Goal: Information Seeking & Learning: Learn about a topic

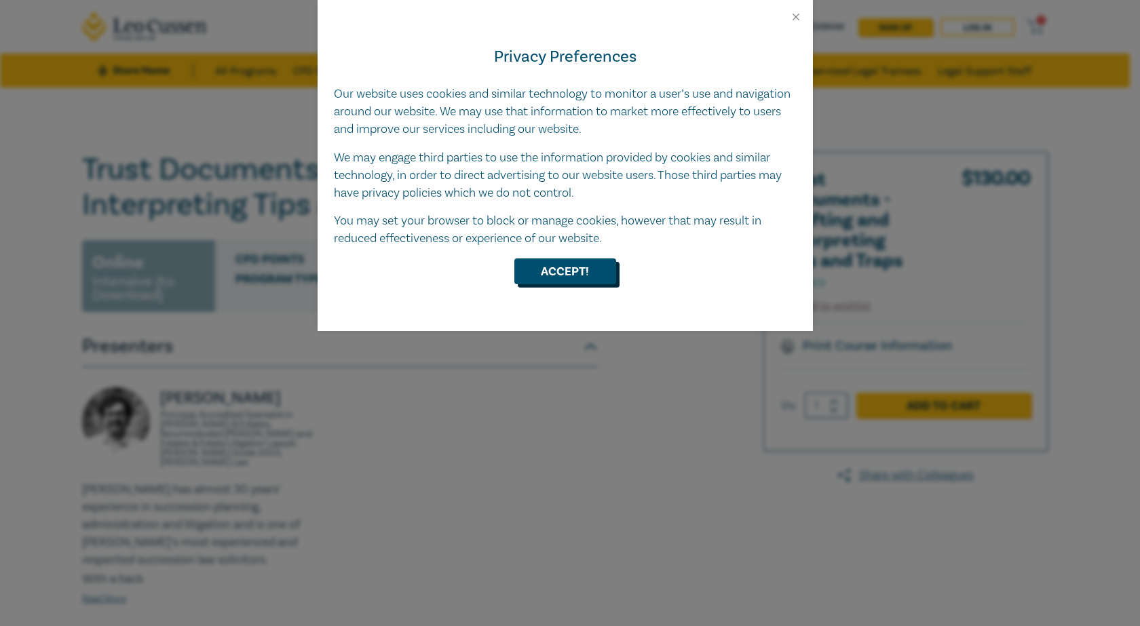
click at [583, 267] on button "Accept!" at bounding box center [565, 272] width 102 height 26
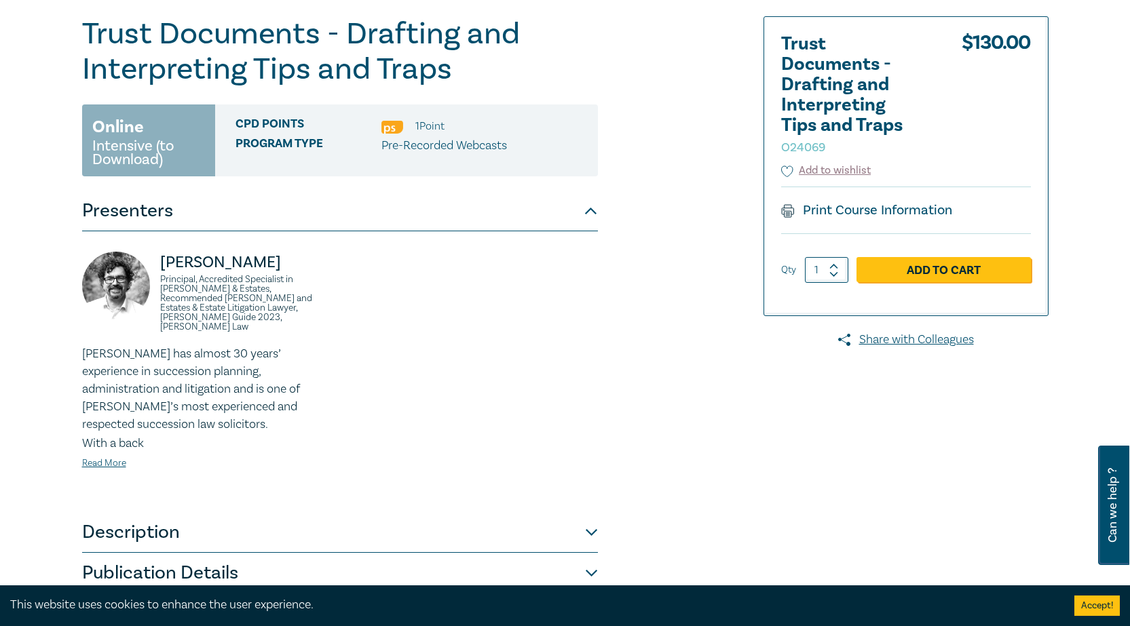
scroll to position [204, 0]
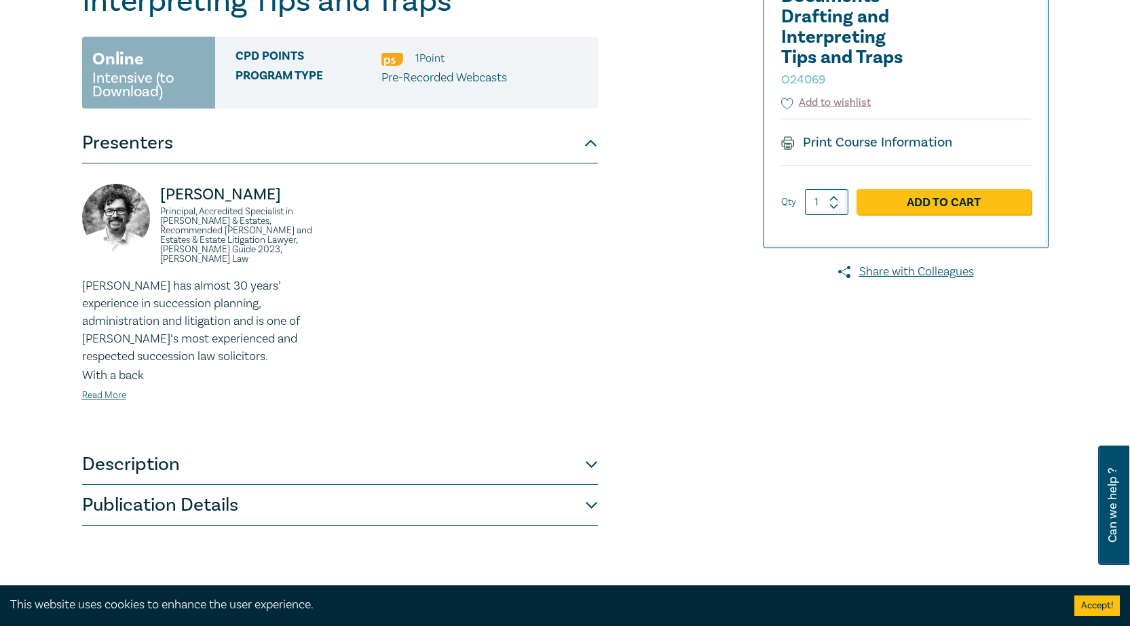
click at [404, 456] on button "Description" at bounding box center [340, 465] width 516 height 41
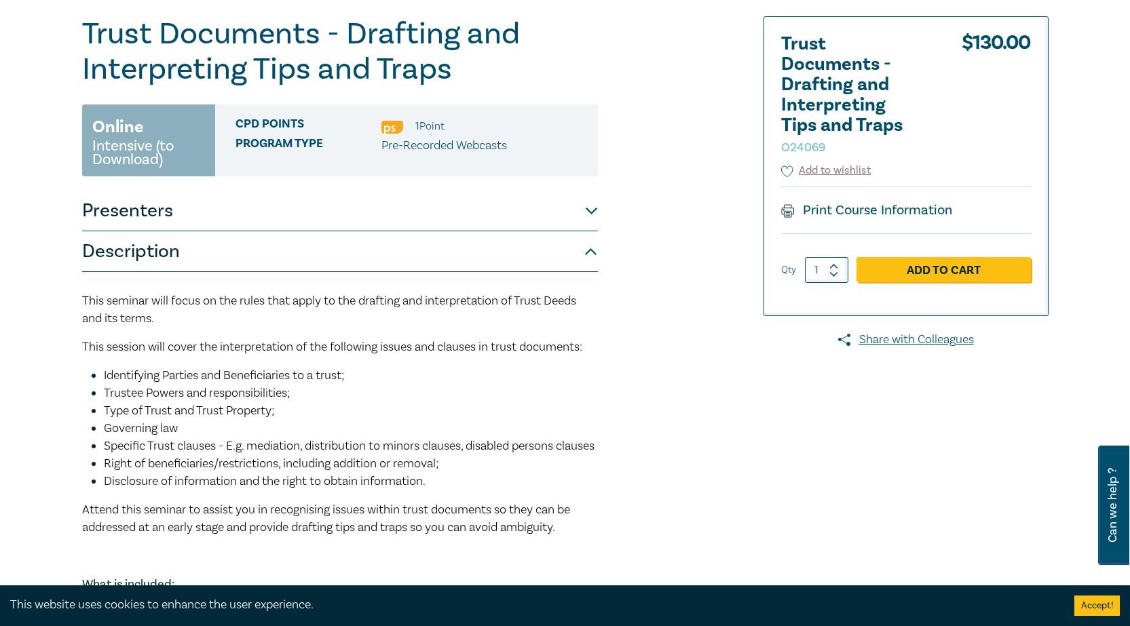
scroll to position [0, 0]
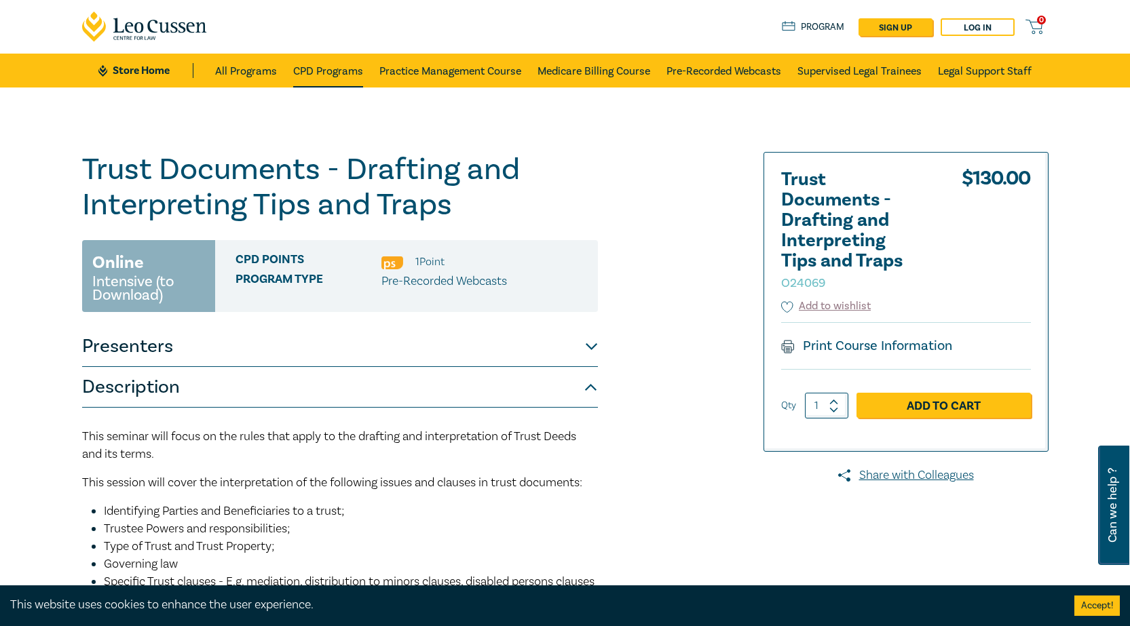
click at [339, 65] on link "CPD Programs" at bounding box center [328, 71] width 70 height 34
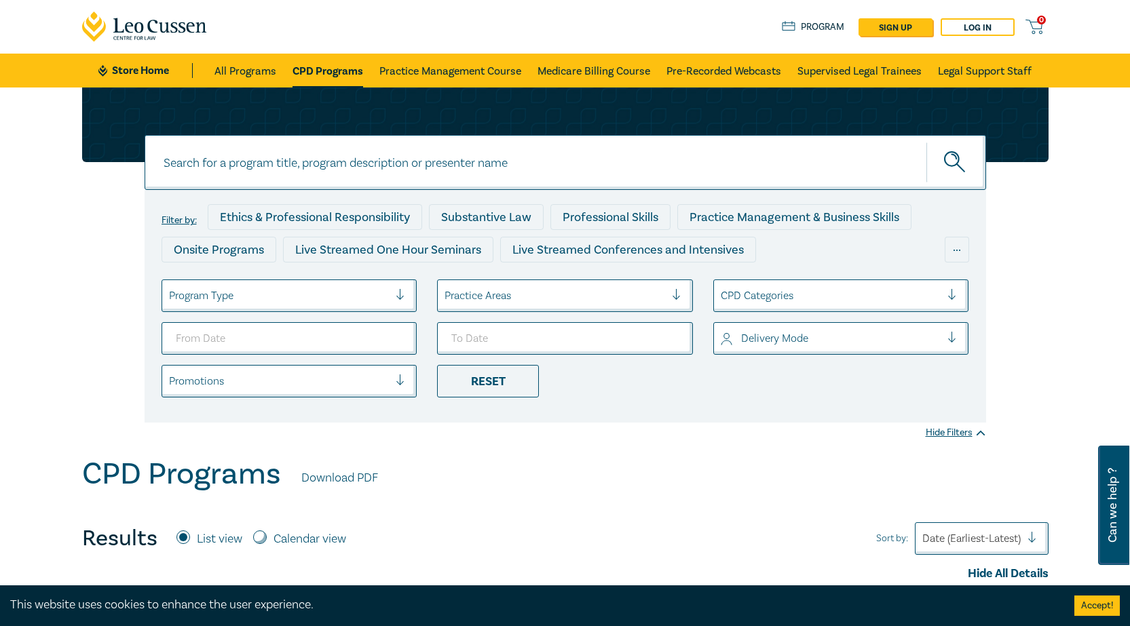
click at [484, 291] on div at bounding box center [555, 296] width 221 height 18
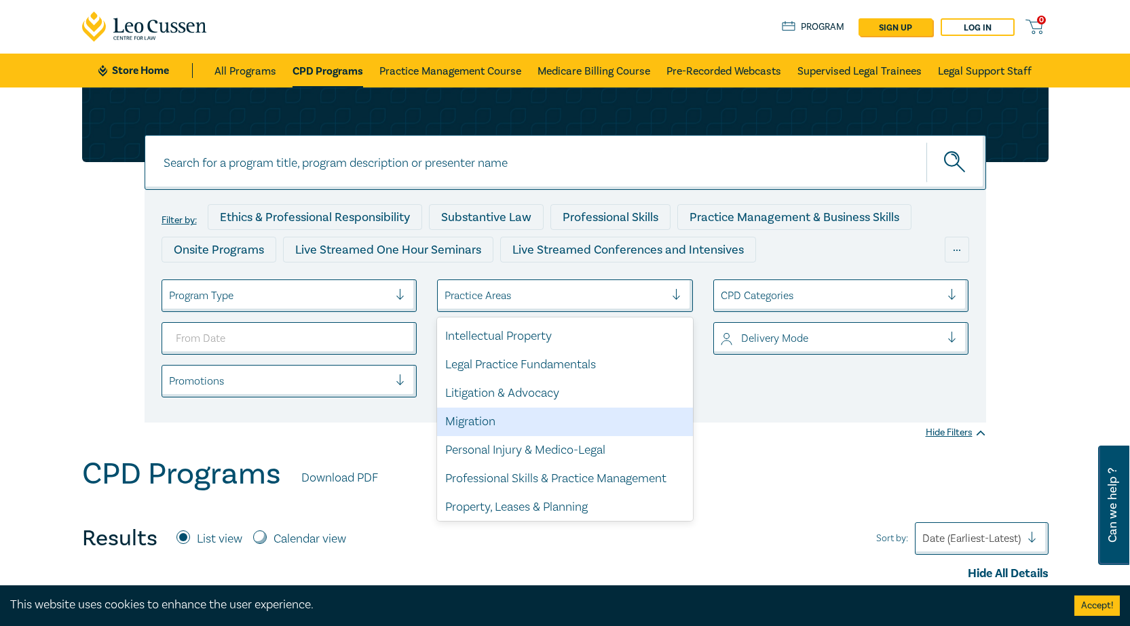
scroll to position [399, 0]
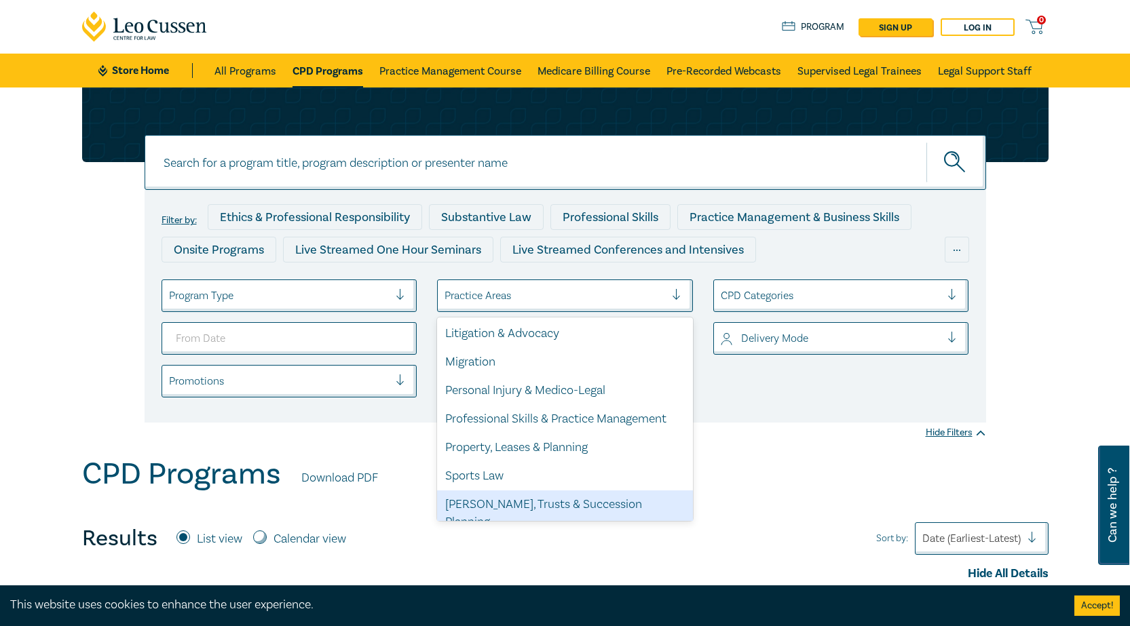
click at [561, 508] on div "[PERSON_NAME], Trusts & Succession Planning" at bounding box center [565, 514] width 256 height 46
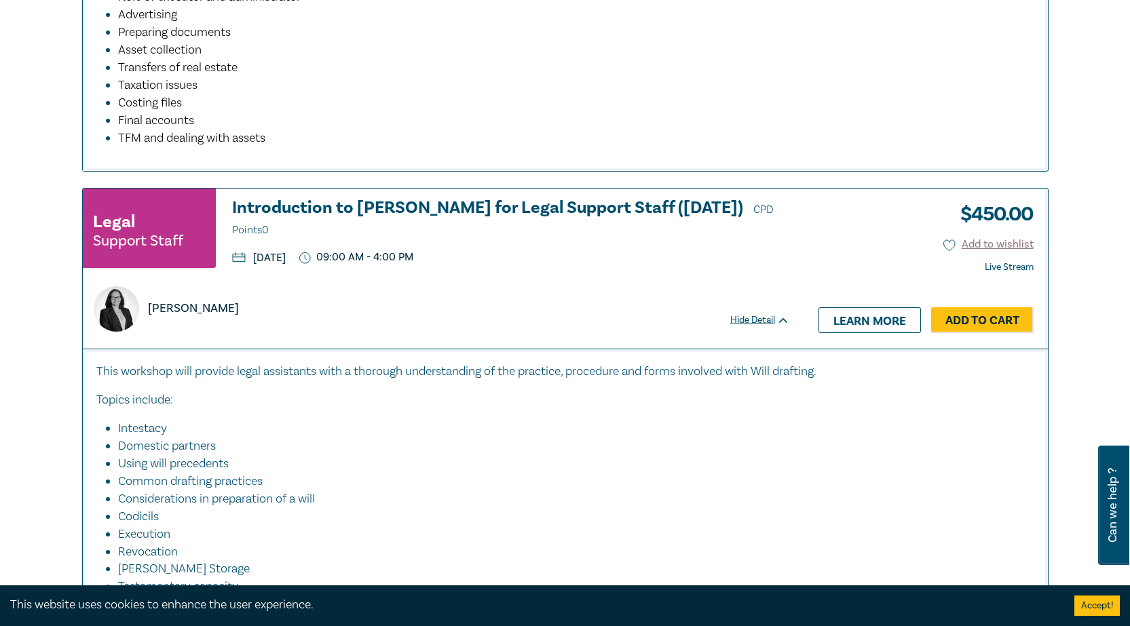
scroll to position [6787, 0]
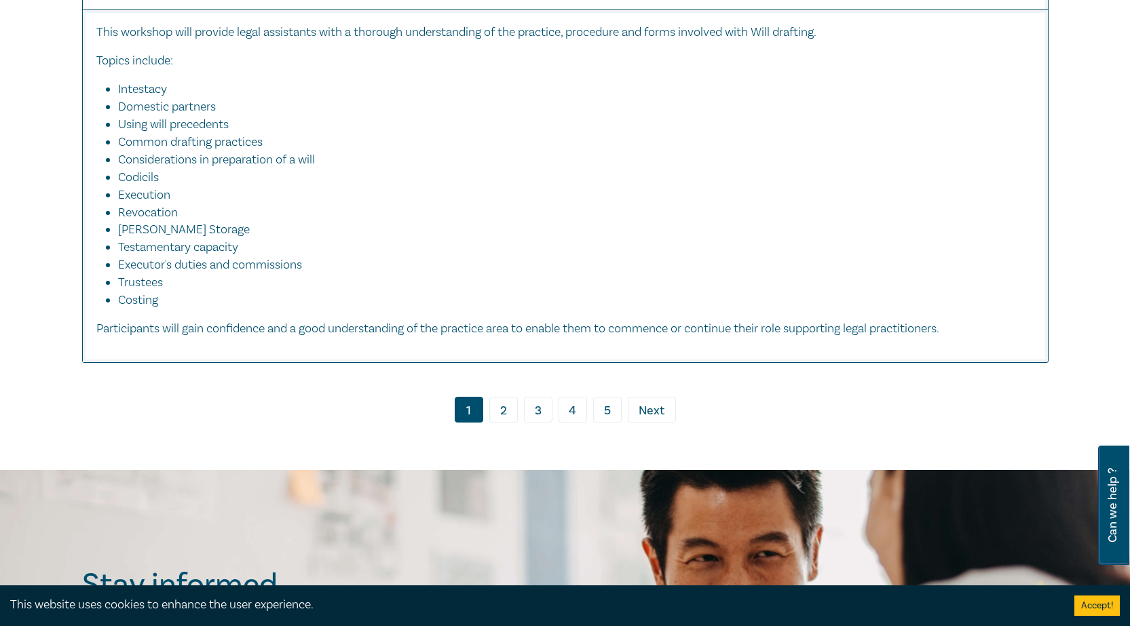
click at [491, 397] on link "2" at bounding box center [503, 410] width 29 height 26
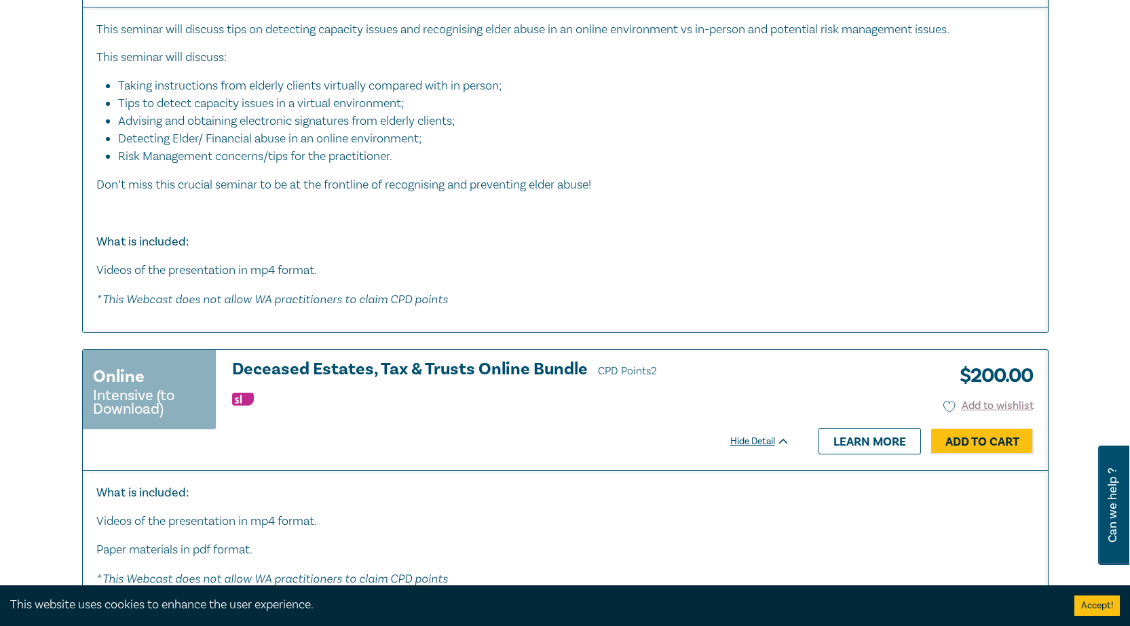
scroll to position [6923, 0]
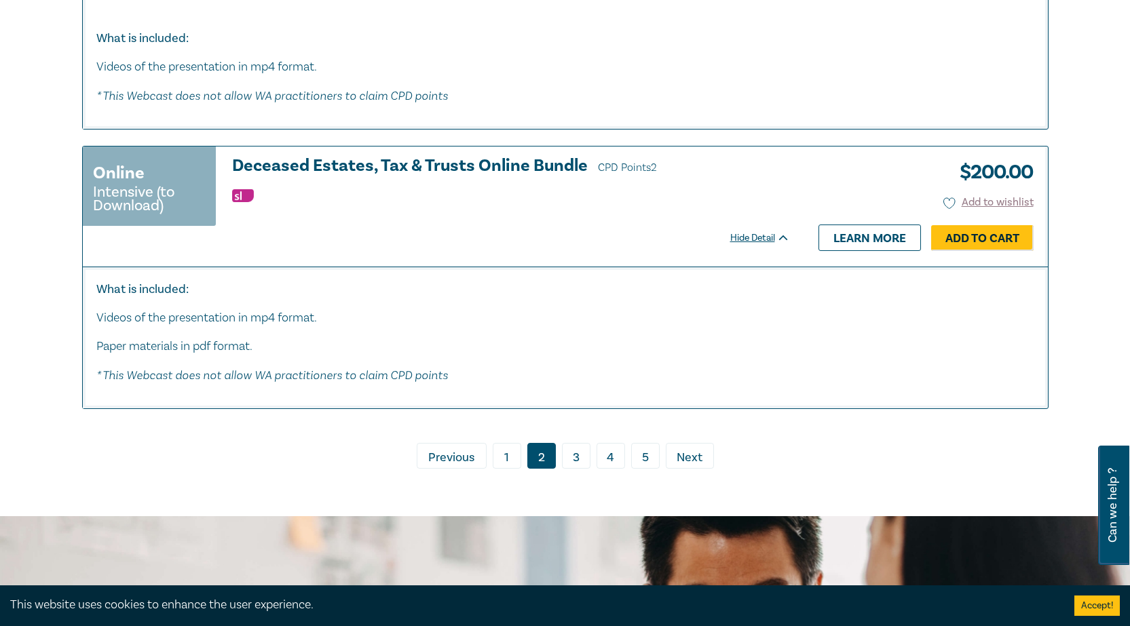
click at [581, 443] on link "3" at bounding box center [576, 456] width 29 height 26
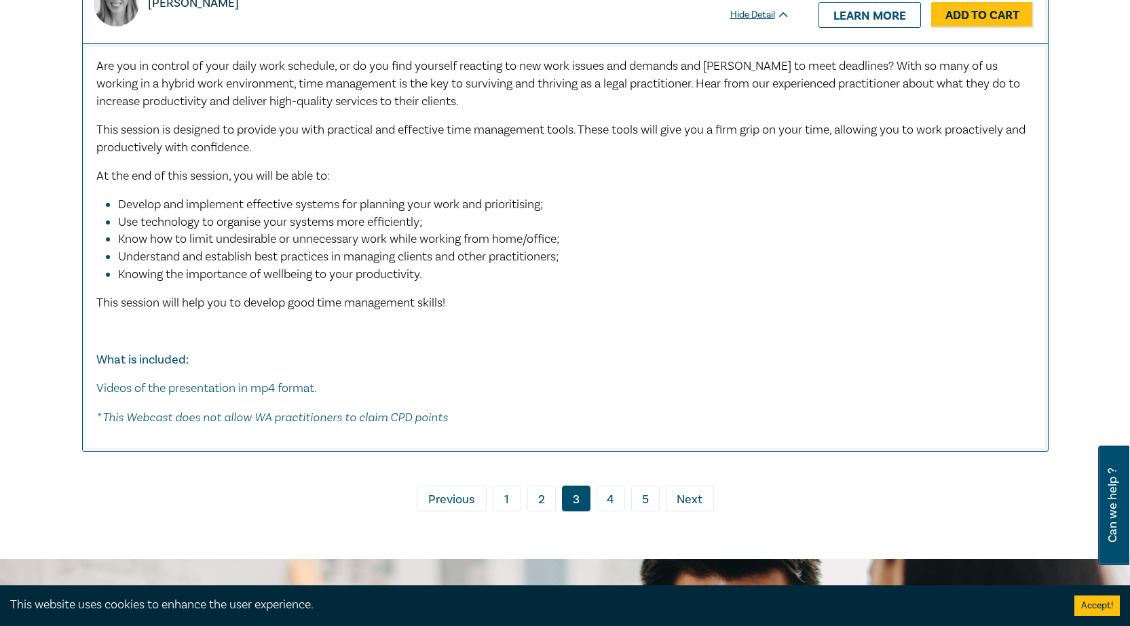
scroll to position [8281, 0]
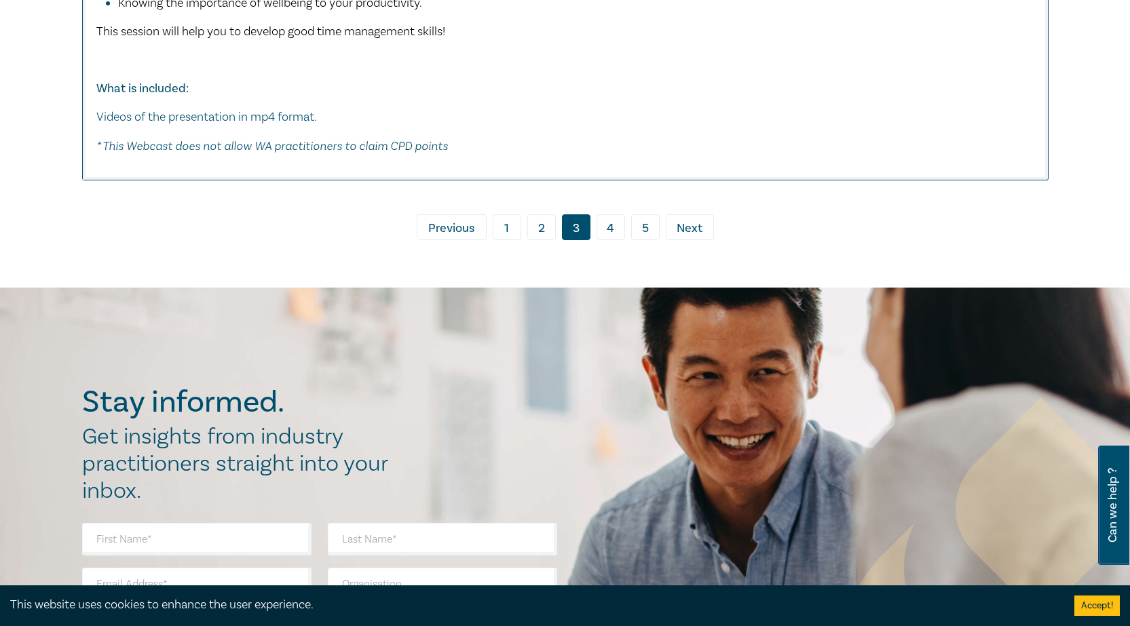
click at [612, 214] on link "4" at bounding box center [611, 227] width 29 height 26
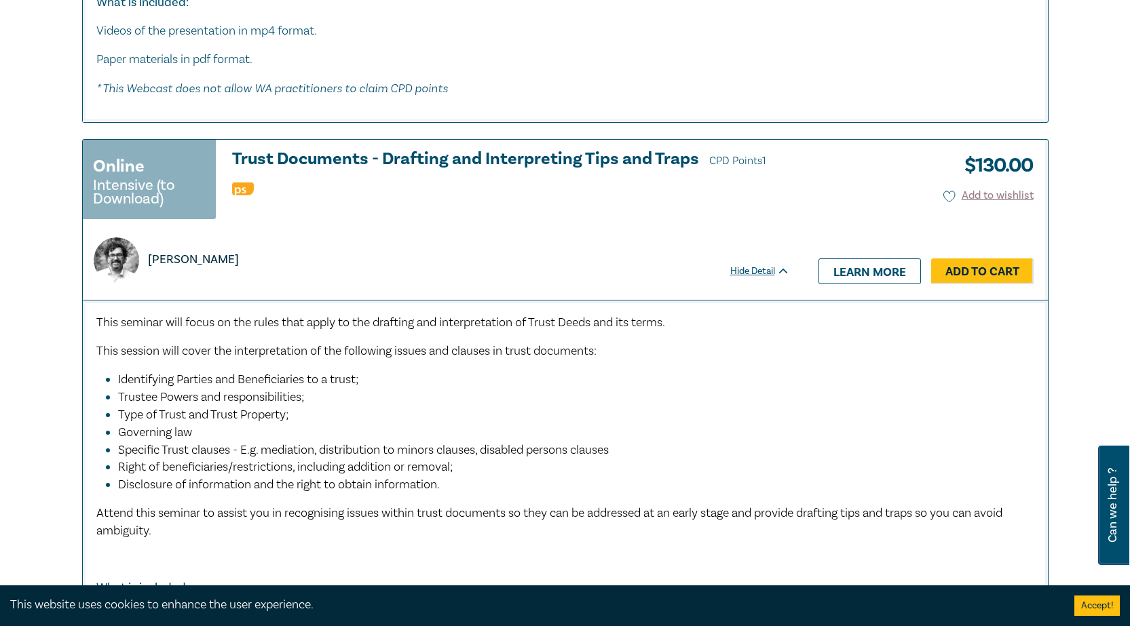
scroll to position [1154, 0]
